Goal: Task Accomplishment & Management: Use online tool/utility

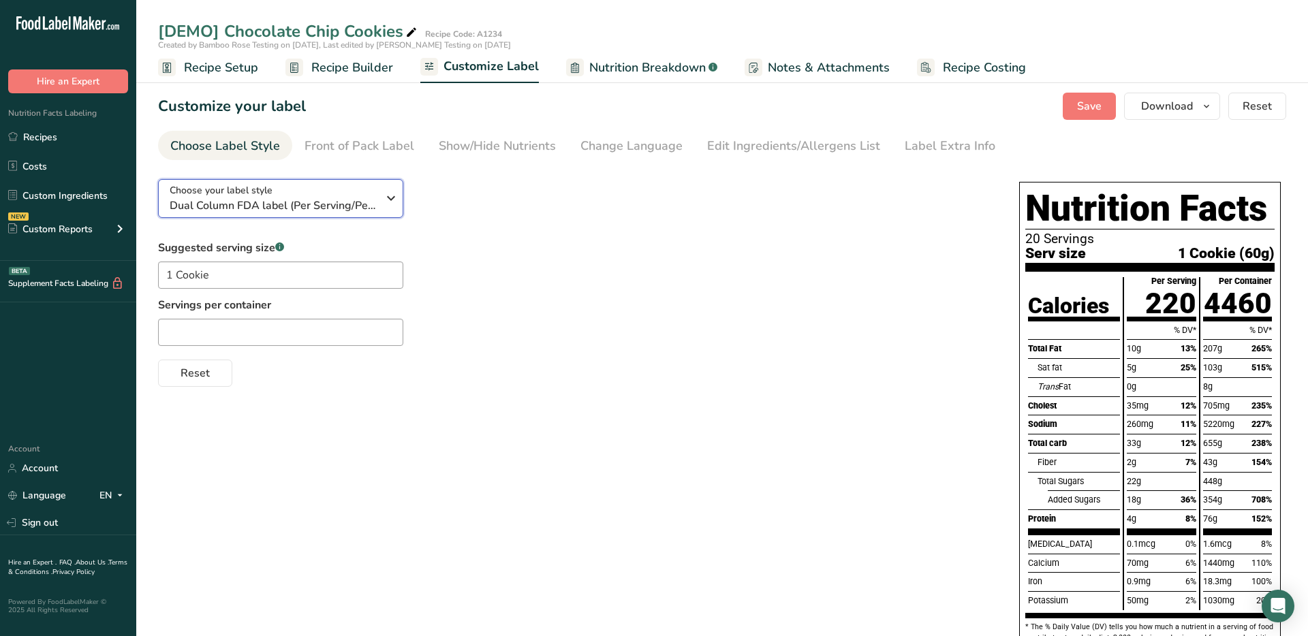
click at [302, 201] on span "Dual Column FDA label (Per Serving/Per Container)" at bounding box center [274, 206] width 208 height 16
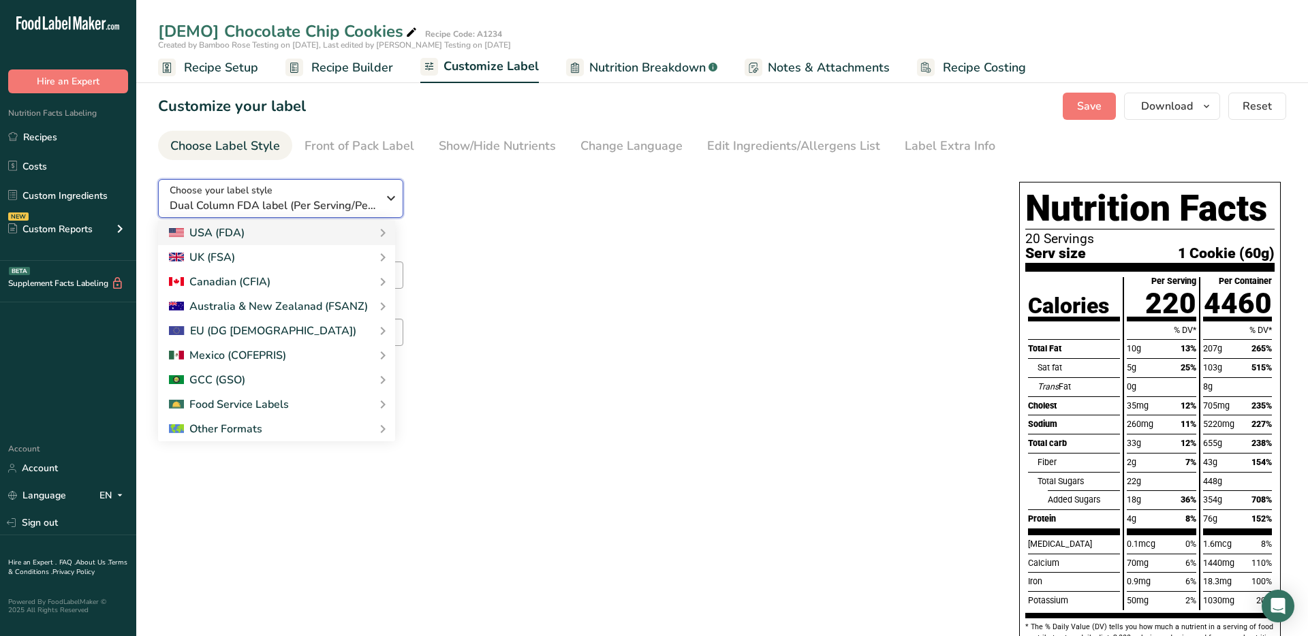
click at [383, 194] on icon "button" at bounding box center [391, 198] width 16 height 25
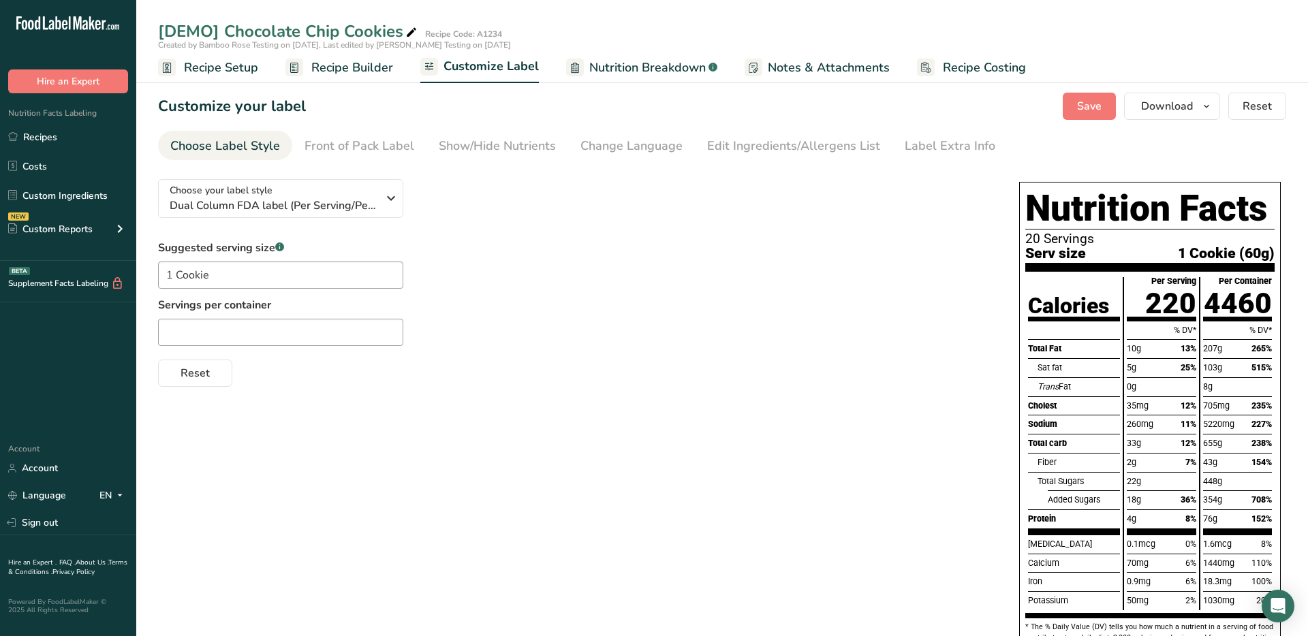
click at [526, 223] on div "Choose your label style Dual Column FDA label (Per Serving/Per Container) USA (…" at bounding box center [575, 277] width 834 height 219
click at [343, 152] on div "Front of Pack Label" at bounding box center [359, 146] width 110 height 18
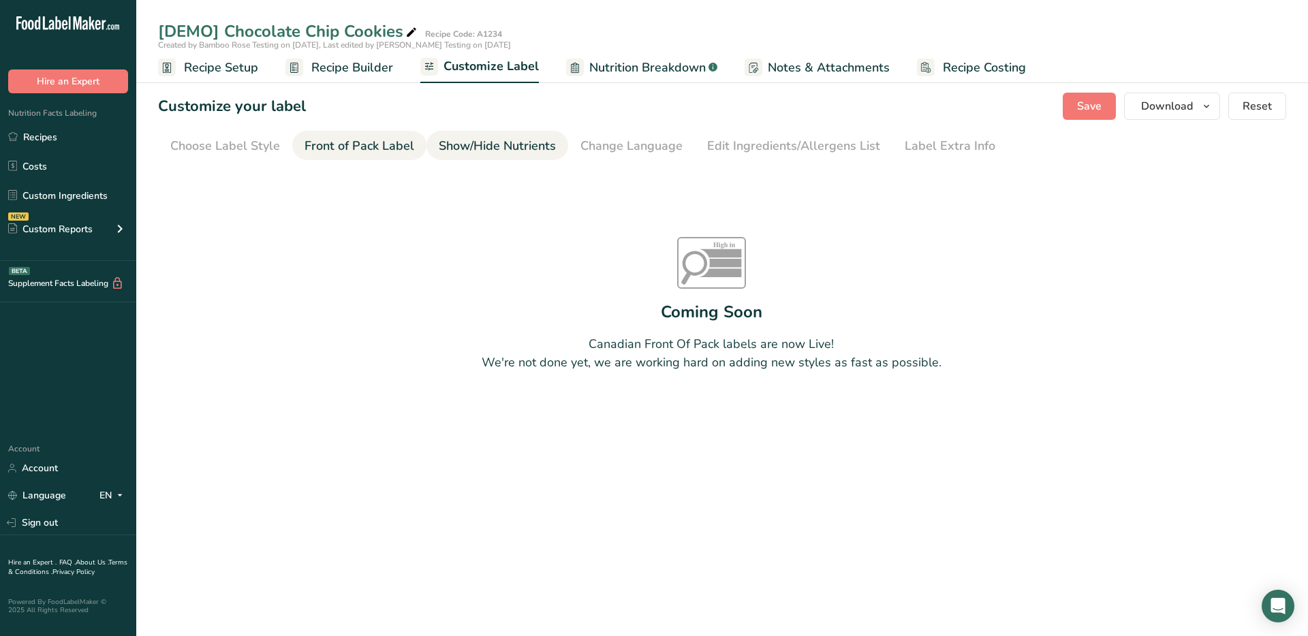
click at [472, 148] on div "Show/Hide Nutrients" at bounding box center [497, 146] width 117 height 18
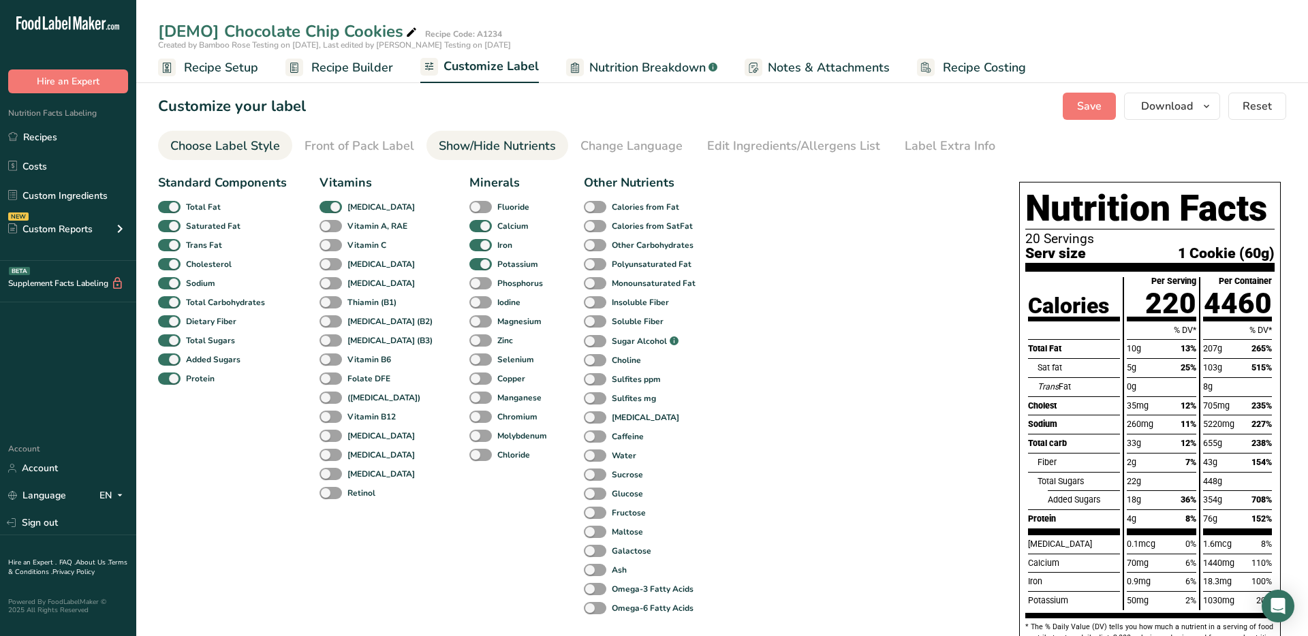
click at [238, 146] on div "Choose Label Style" at bounding box center [225, 146] width 110 height 18
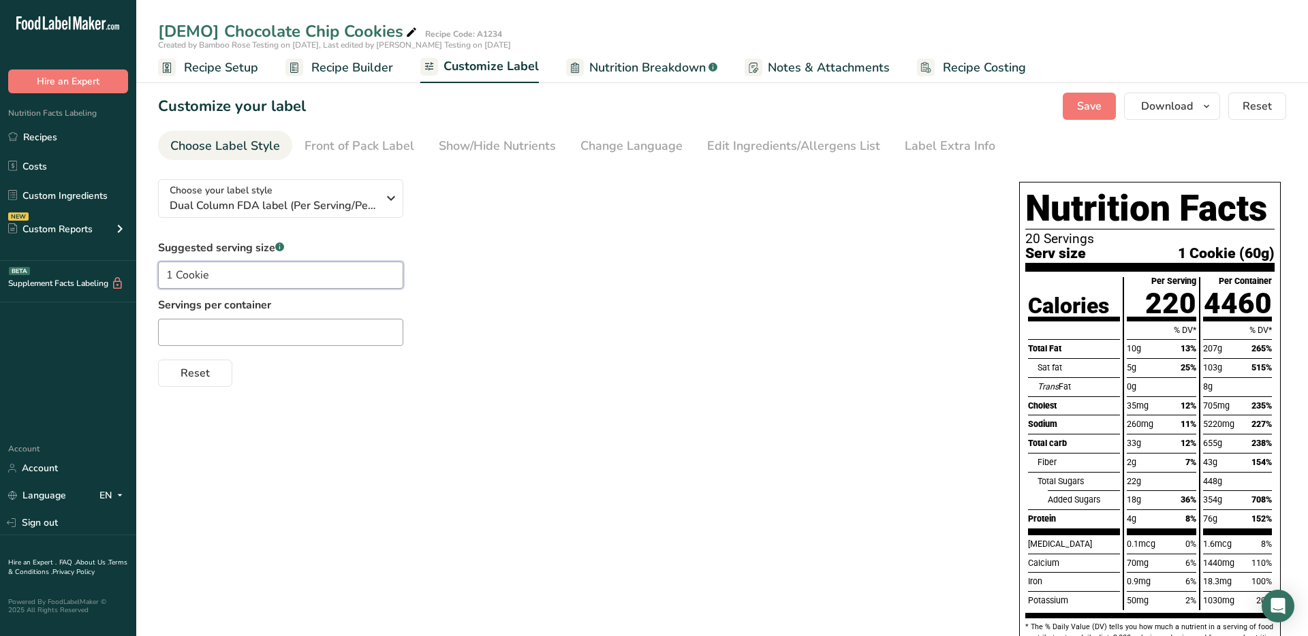
drag, startPoint x: 251, startPoint y: 276, endPoint x: 253, endPoint y: 292, distance: 16.4
click at [251, 276] on input "1 Cookie" at bounding box center [280, 275] width 245 height 27
click at [265, 331] on input "text" at bounding box center [280, 332] width 245 height 27
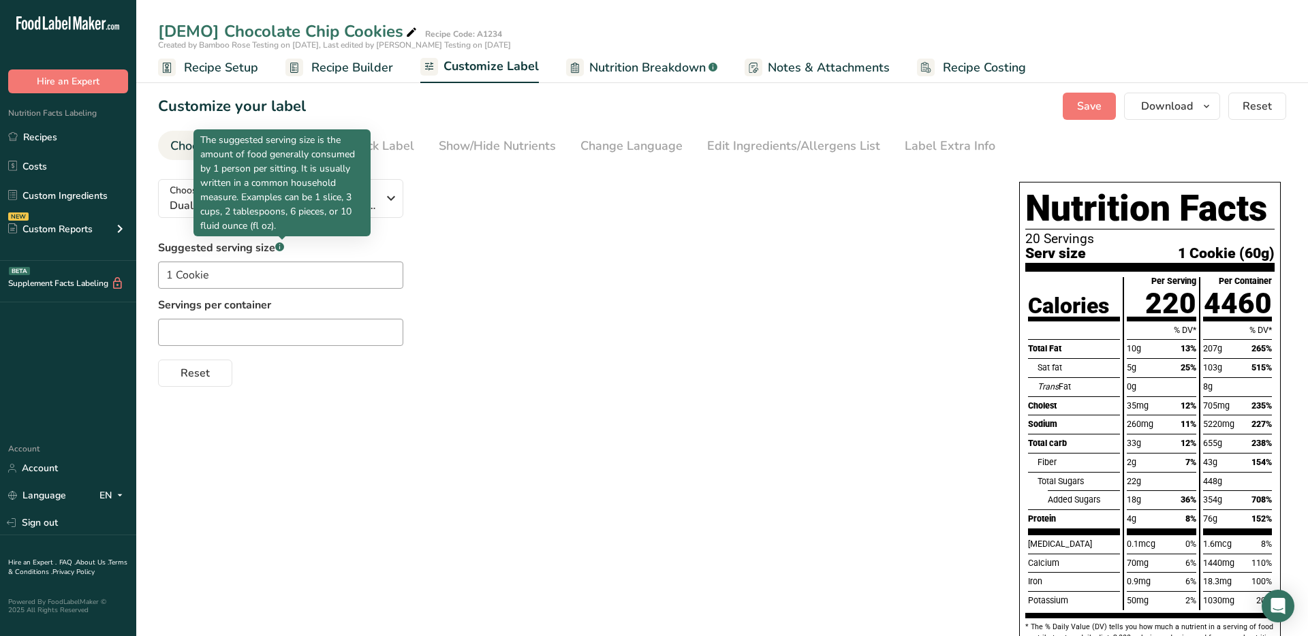
click at [286, 198] on p "The suggested serving size is the amount of food generally consumed by 1 person…" at bounding box center [281, 183] width 163 height 100
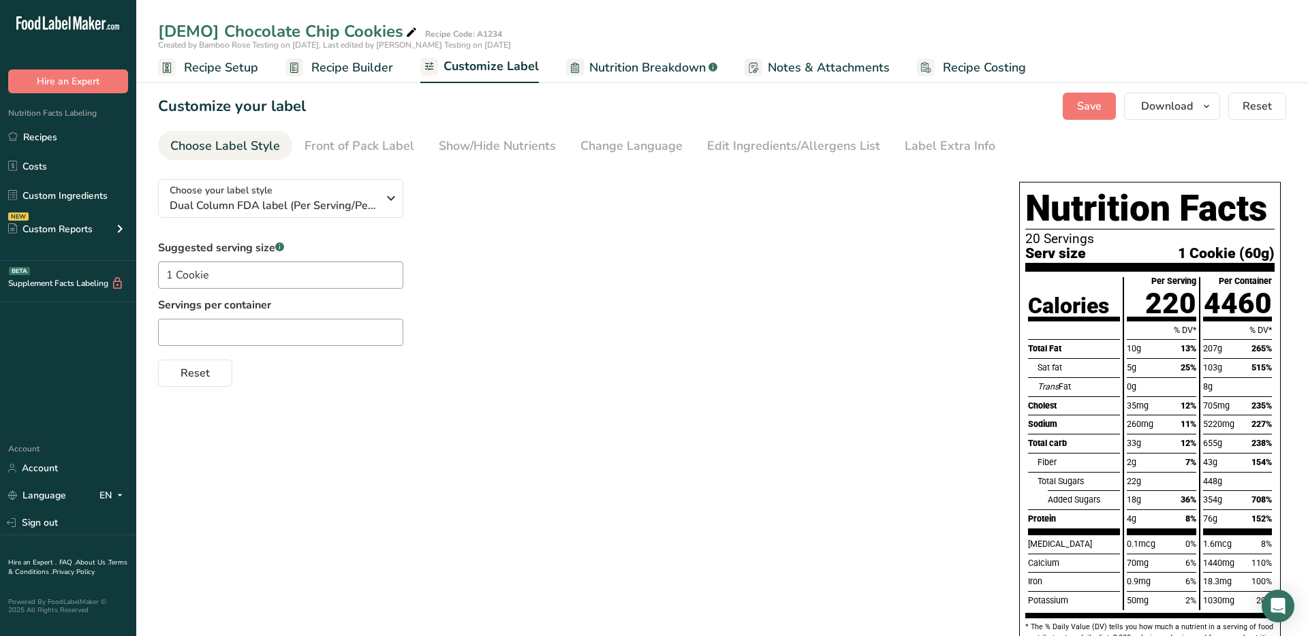
click at [664, 80] on link "Nutrition Breakdown .a-a{fill:#347362;}.b-a{fill:#fff;}" at bounding box center [641, 67] width 151 height 31
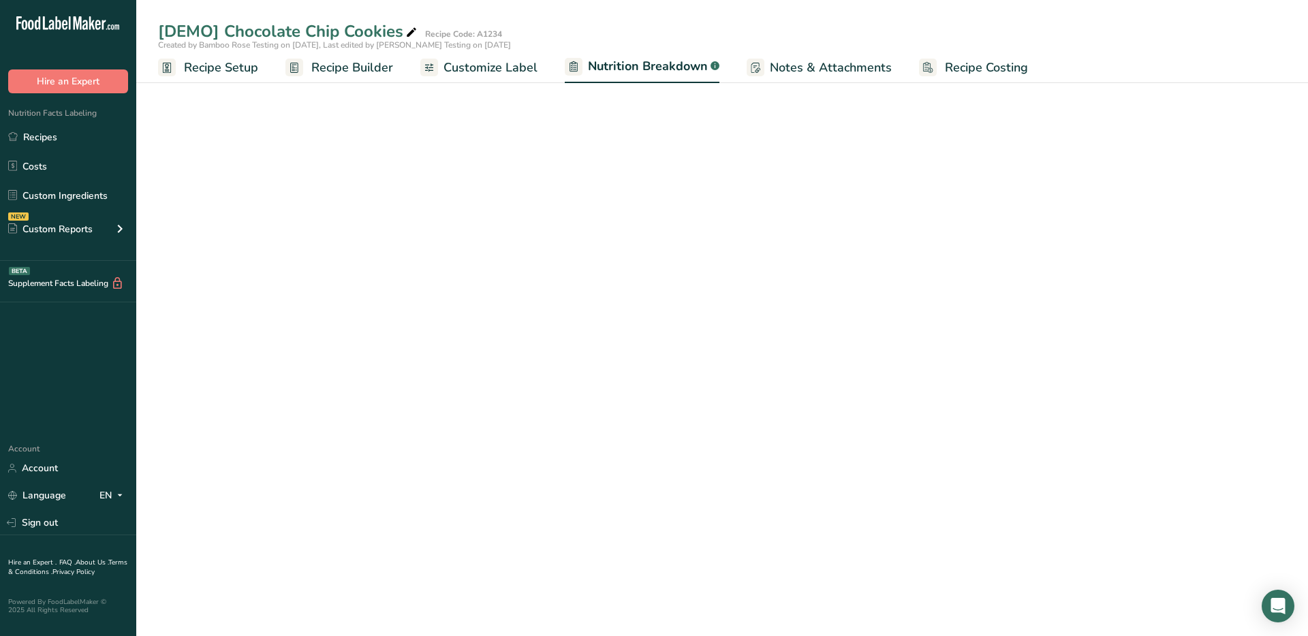
select select "Calories"
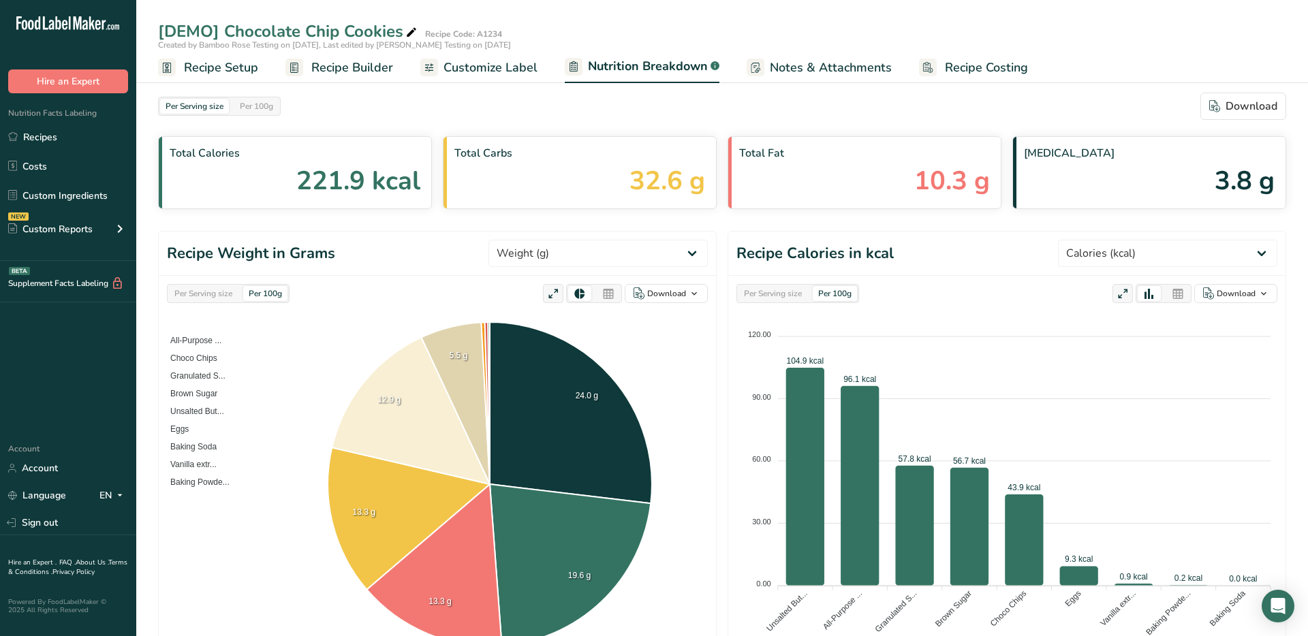
click at [784, 65] on span "Notes & Attachments" at bounding box center [831, 68] width 122 height 18
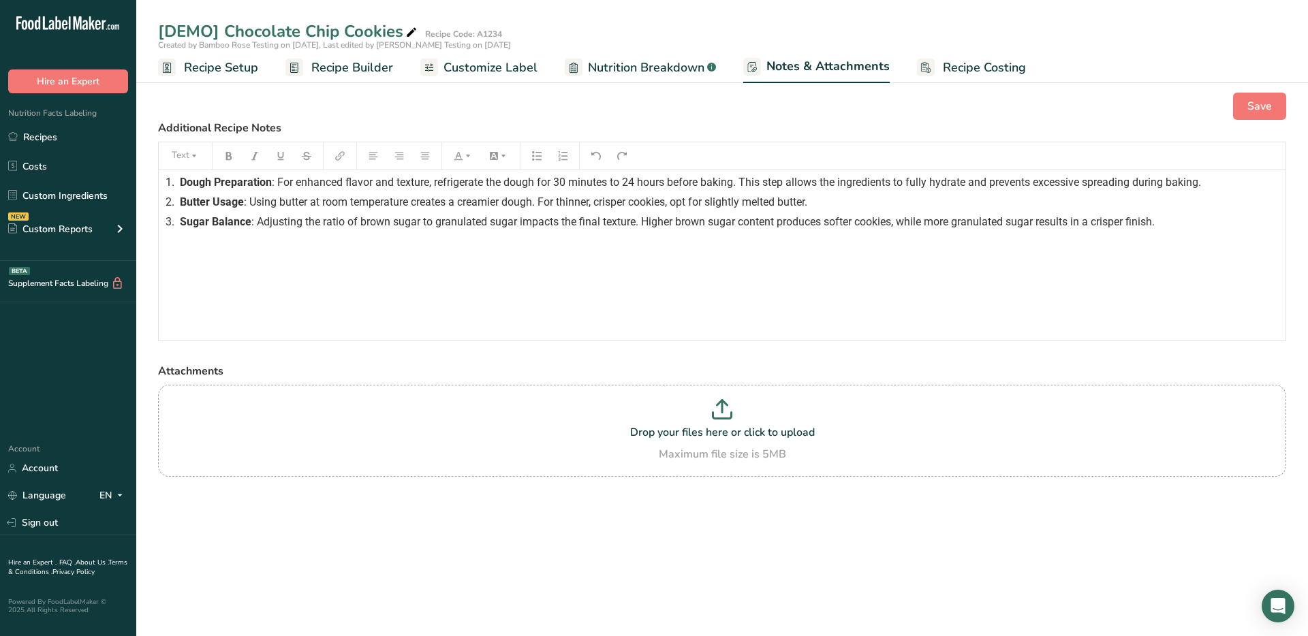
click at [373, 69] on span "Recipe Builder" at bounding box center [352, 68] width 82 height 18
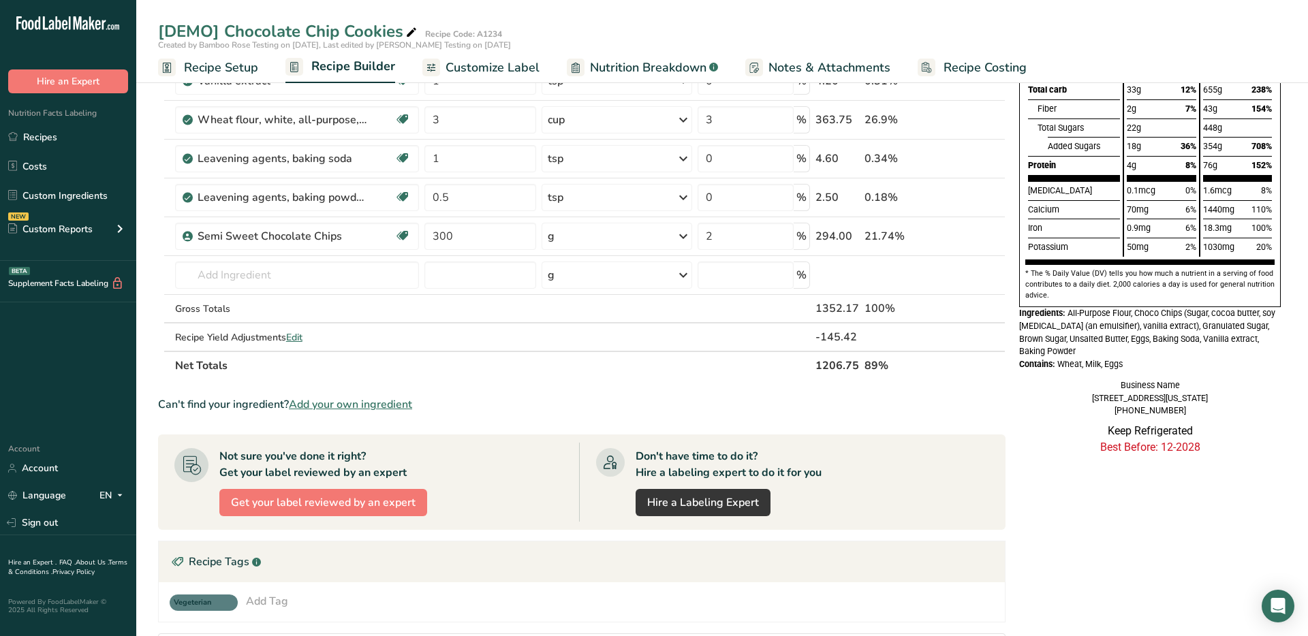
scroll to position [236, 0]
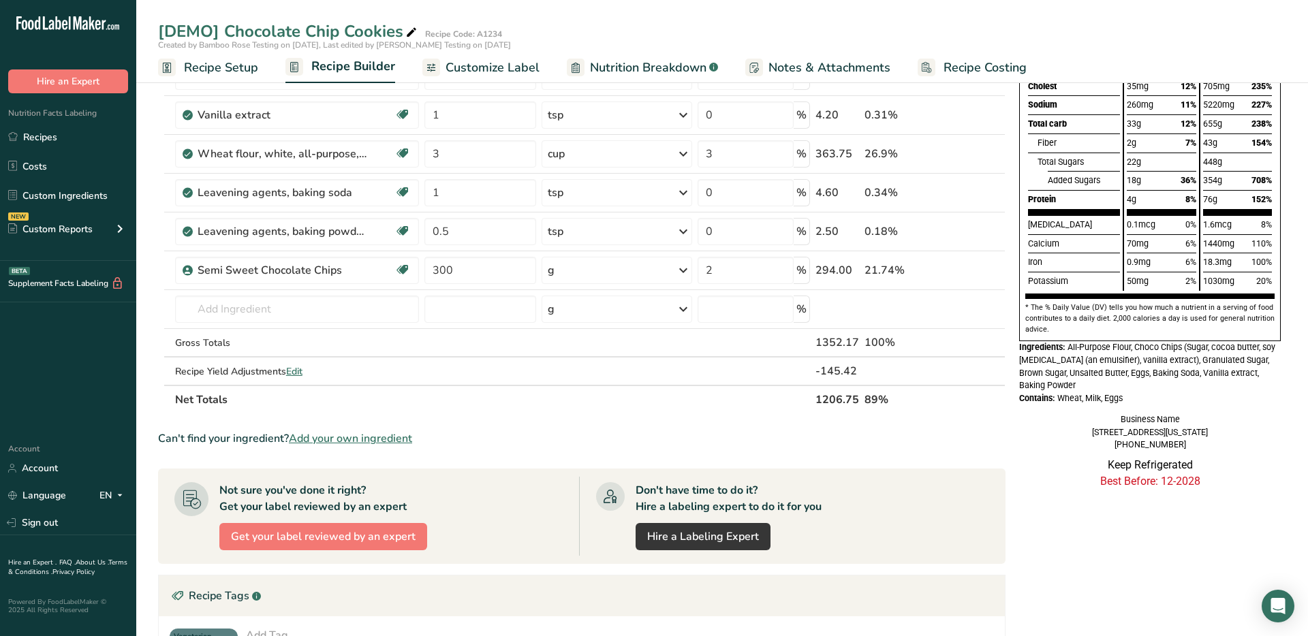
click at [525, 61] on span "Customize Label" at bounding box center [492, 68] width 94 height 18
